Goal: Information Seeking & Learning: Compare options

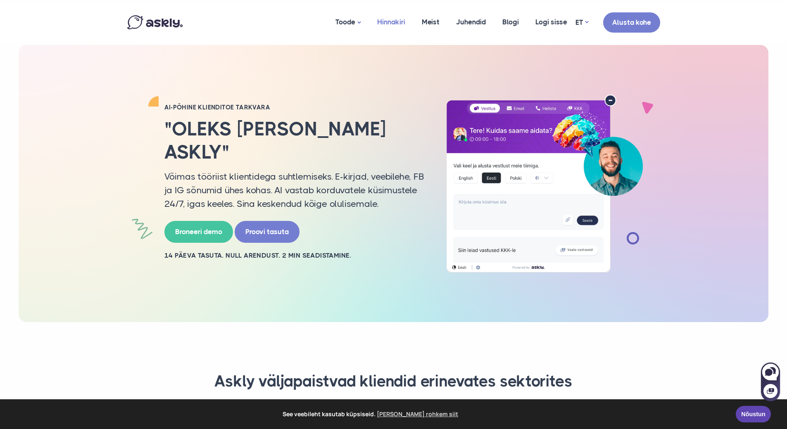
click at [387, 21] on link "Hinnakiri" at bounding box center [391, 22] width 45 height 40
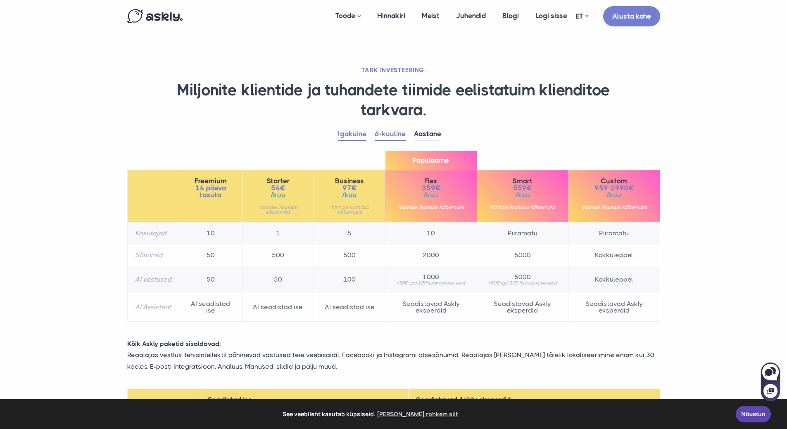
click at [348, 133] on link "Igakuine" at bounding box center [352, 134] width 28 height 13
click at [390, 138] on link "6-kuuline" at bounding box center [390, 134] width 31 height 13
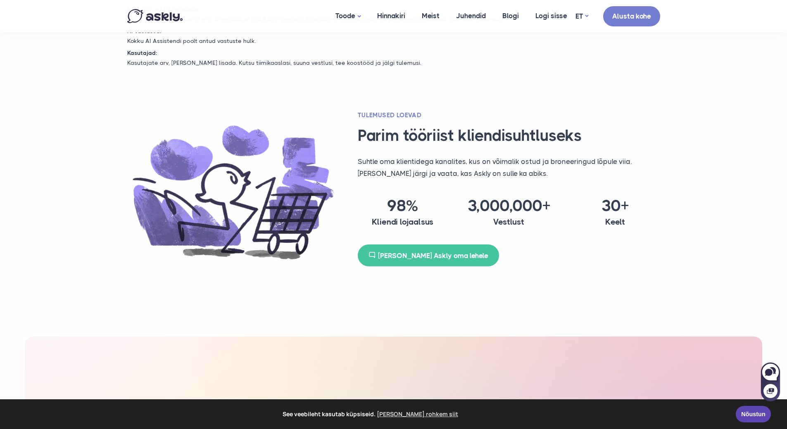
scroll to position [826, 0]
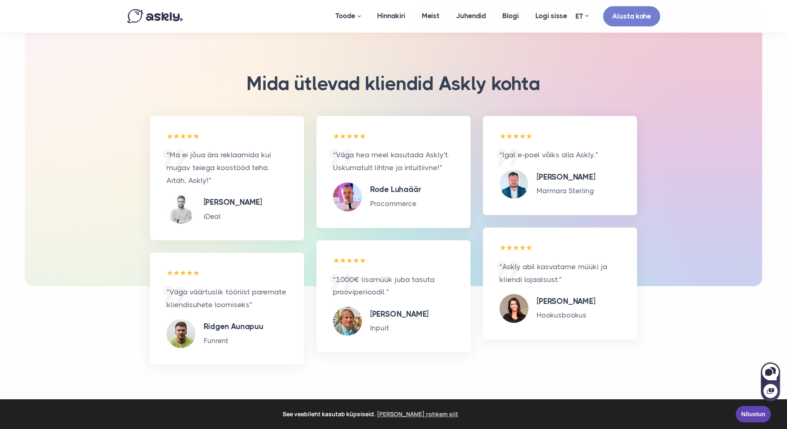
click at [390, 314] on h5 "[PERSON_NAME]" at bounding box center [399, 315] width 58 height 12
click at [395, 326] on p "Inpuit" at bounding box center [399, 328] width 58 height 12
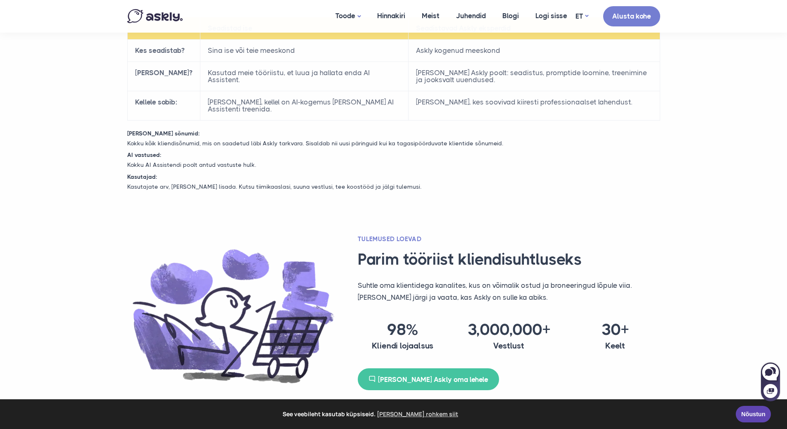
scroll to position [0, 0]
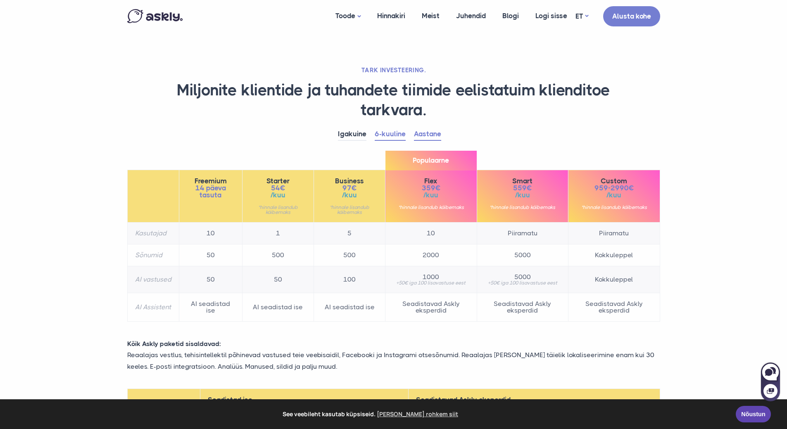
click at [439, 137] on link "Aastane" at bounding box center [427, 134] width 27 height 13
click at [350, 196] on span "/kuu" at bounding box center [349, 195] width 56 height 7
click at [362, 135] on link "Igakuine" at bounding box center [352, 134] width 28 height 13
click at [359, 194] on span "/kuu" at bounding box center [349, 195] width 56 height 7
click at [356, 214] on small "*hinnale lisandub käibemaks" at bounding box center [349, 210] width 56 height 10
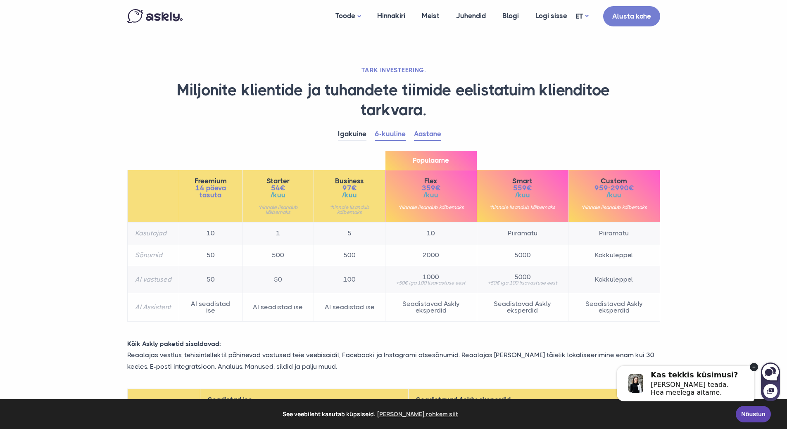
click at [425, 138] on link "Aastane" at bounding box center [427, 134] width 27 height 13
click at [387, 133] on link "6-kuuline" at bounding box center [390, 134] width 31 height 13
click at [366, 133] on link "Igakuine" at bounding box center [352, 134] width 28 height 13
click at [380, 133] on link "6-kuuline" at bounding box center [390, 134] width 31 height 13
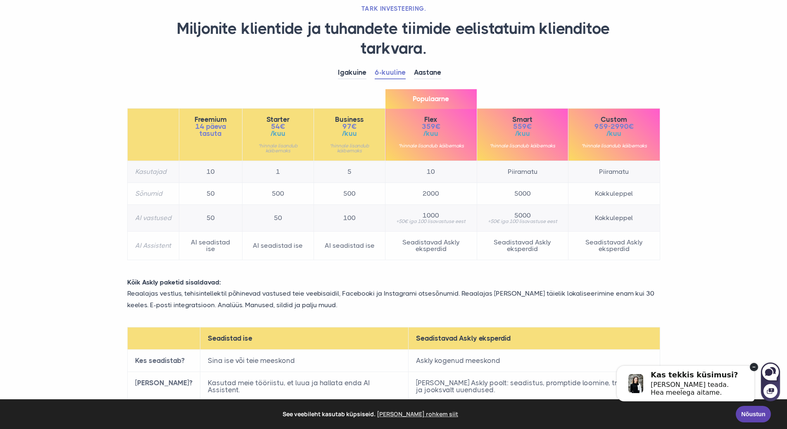
scroll to position [41, 0]
